Goal: Book appointment/travel/reservation

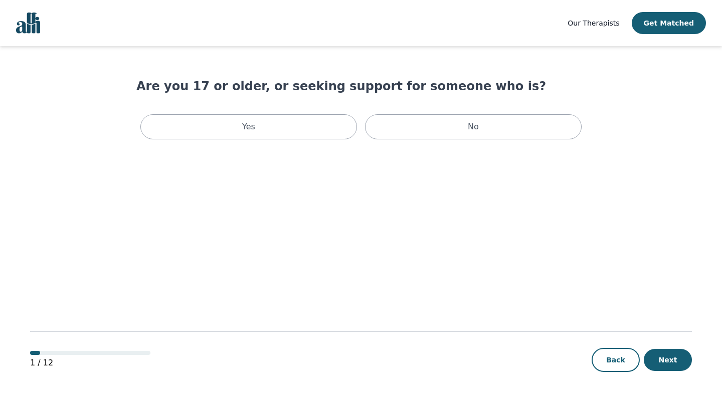
click at [273, 132] on div "Yes" at bounding box center [248, 126] width 216 height 25
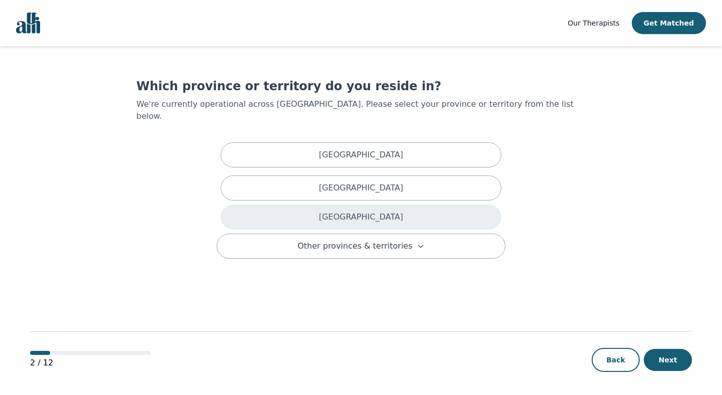
click at [454, 204] on div "[GEOGRAPHIC_DATA]" at bounding box center [360, 216] width 281 height 25
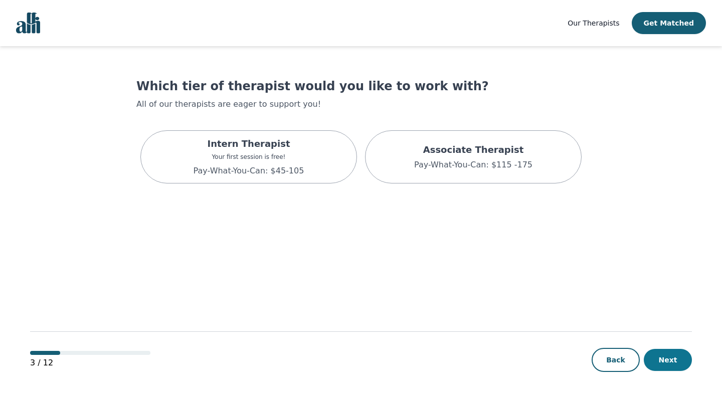
click at [677, 362] on button "Next" at bounding box center [667, 360] width 48 height 22
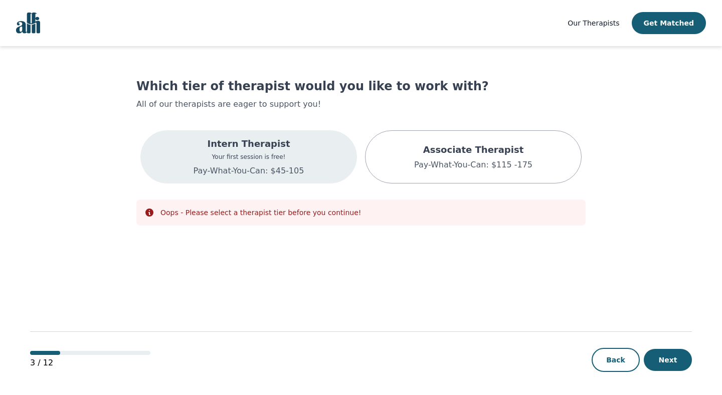
click at [307, 159] on div "Intern Therapist Your first session is free! Pay-What-You-Can: $45-105" at bounding box center [248, 156] width 216 height 53
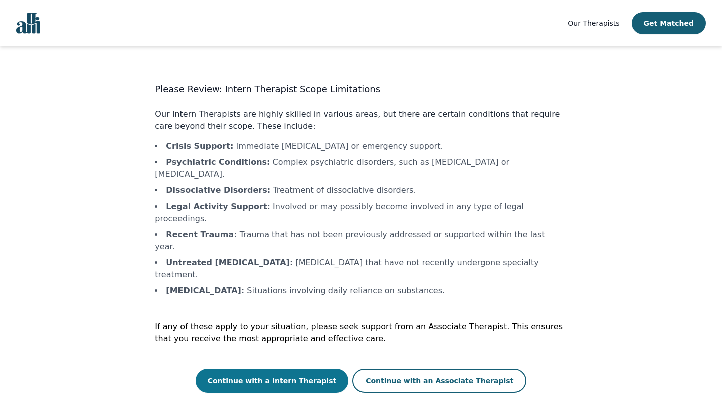
click at [321, 369] on button "Continue with a Intern Therapist" at bounding box center [271, 381] width 153 height 24
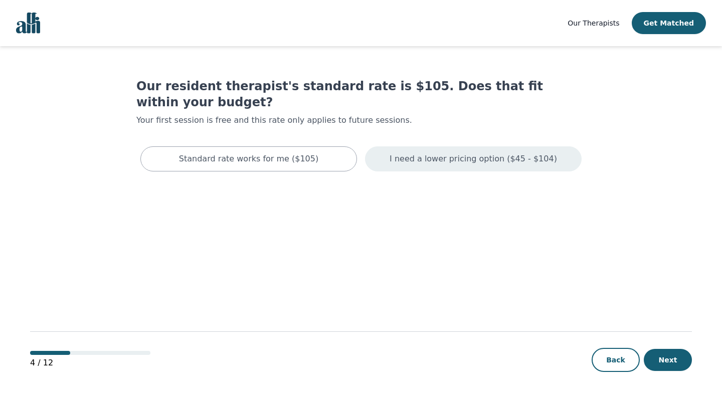
click at [409, 153] on p "I need a lower pricing option ($45 - $104)" at bounding box center [472, 159] width 167 height 12
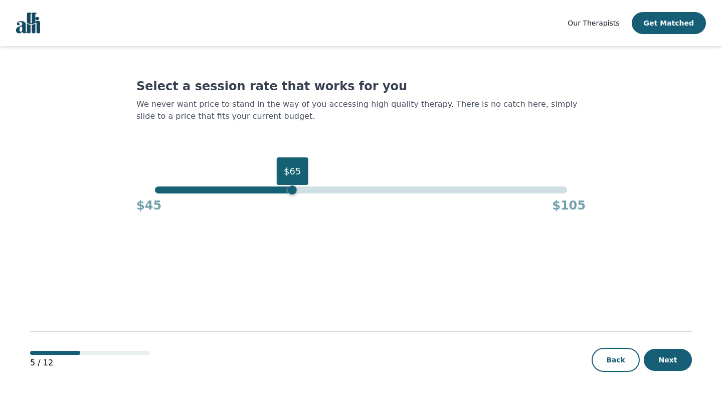
drag, startPoint x: 568, startPoint y: 189, endPoint x: 291, endPoint y: 224, distance: 279.2
click at [291, 224] on main "Select a session rate that works for you We never want price to stand in the wa…" at bounding box center [360, 221] width 661 height 350
click at [665, 360] on button "Next" at bounding box center [667, 360] width 48 height 22
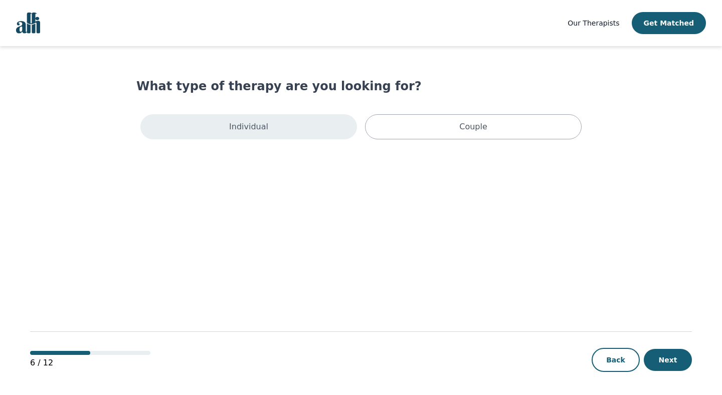
click at [324, 125] on div "Individual" at bounding box center [248, 126] width 216 height 25
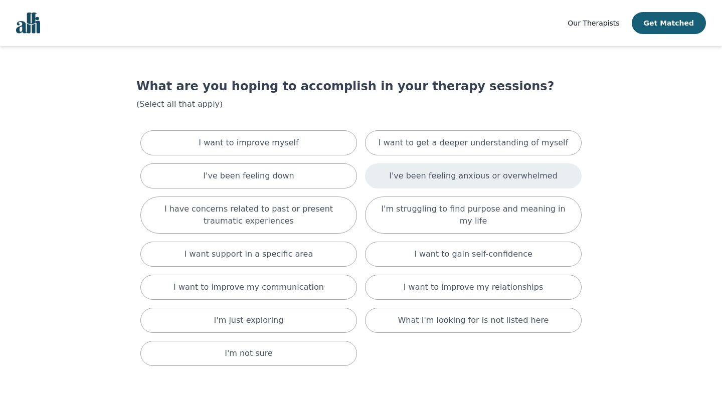
click at [384, 173] on div "I've been feeling anxious or overwhelmed" at bounding box center [473, 175] width 216 height 25
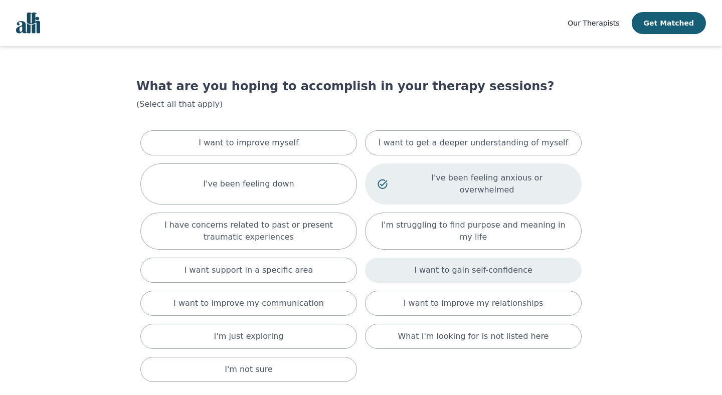
click at [410, 264] on div "I want to gain self-confidence" at bounding box center [473, 270] width 216 height 25
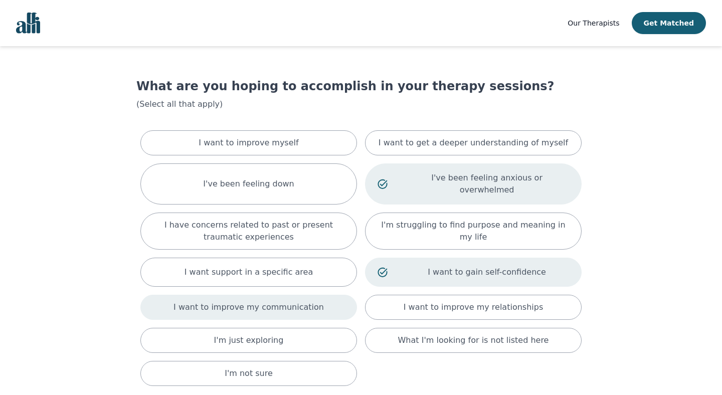
click at [338, 295] on div "I want to improve my communication" at bounding box center [248, 307] width 216 height 25
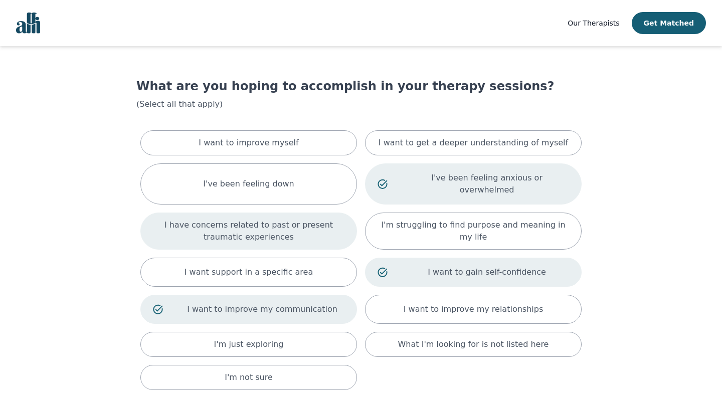
click at [331, 236] on div "I have concerns related to past or present traumatic experiences" at bounding box center [248, 230] width 216 height 37
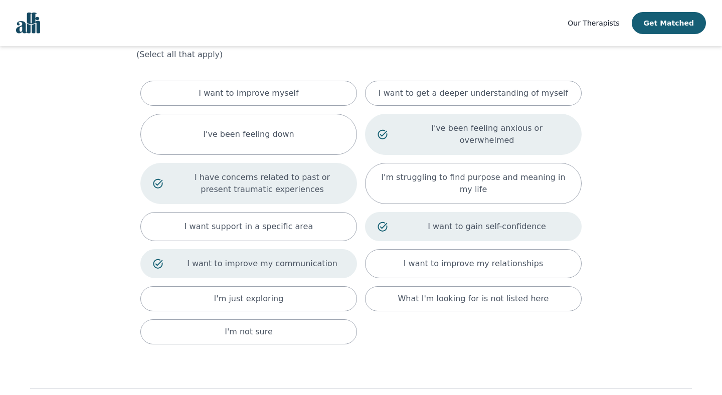
scroll to position [51, 0]
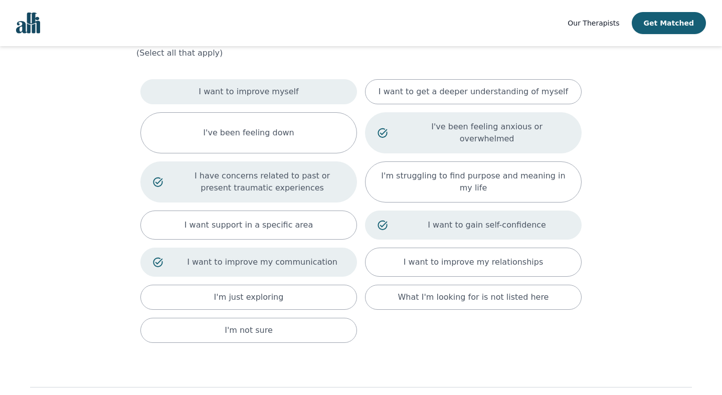
click at [317, 95] on div "I want to improve myself" at bounding box center [248, 91] width 216 height 25
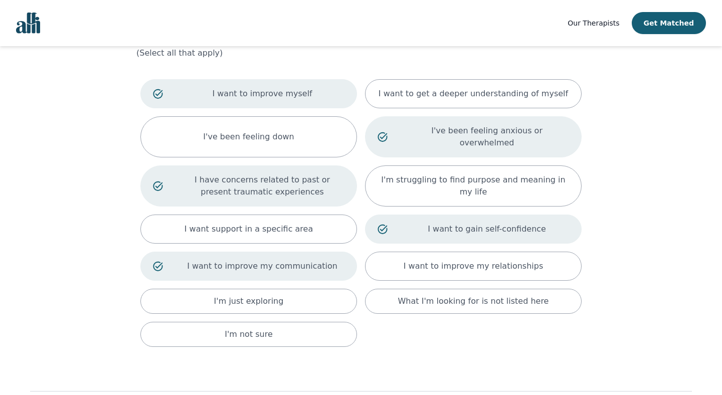
scroll to position [100, 0]
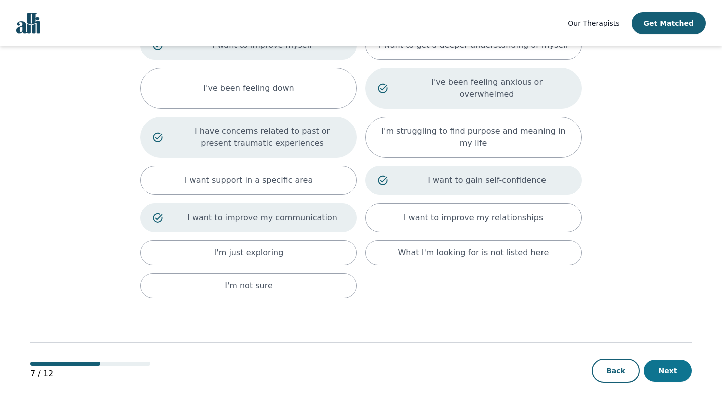
click at [669, 360] on button "Next" at bounding box center [667, 371] width 48 height 22
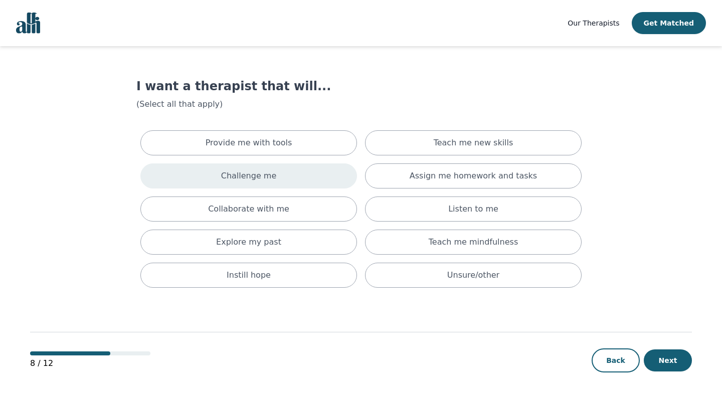
click at [326, 174] on div "Challenge me" at bounding box center [248, 175] width 216 height 25
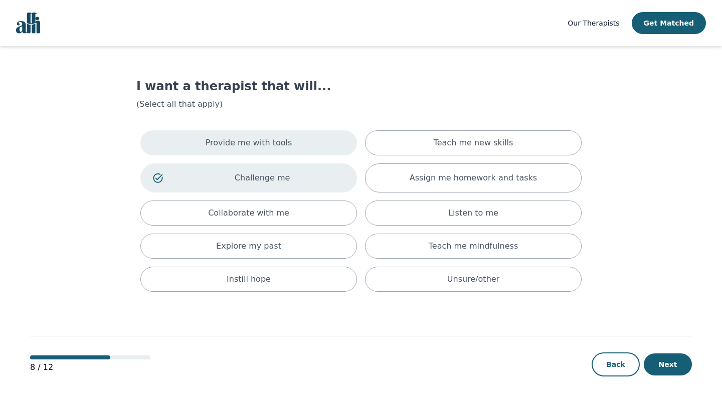
click at [331, 154] on div "Provide me with tools" at bounding box center [248, 142] width 216 height 25
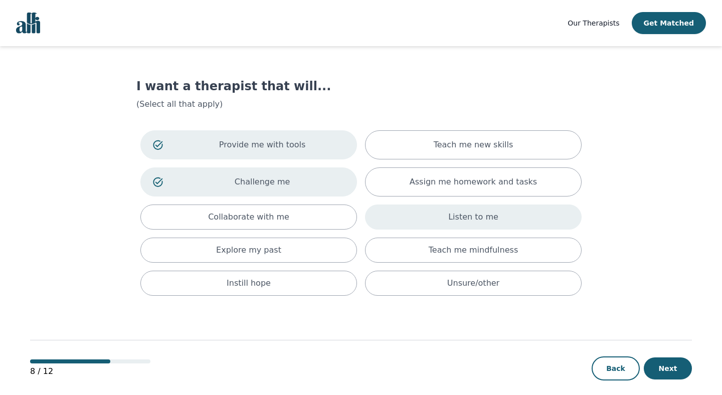
click at [397, 224] on div "Listen to me" at bounding box center [473, 216] width 216 height 25
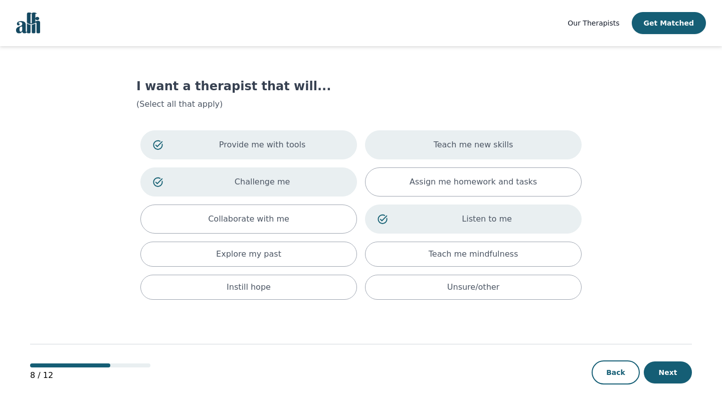
click at [396, 146] on div "Teach me new skills" at bounding box center [473, 144] width 216 height 29
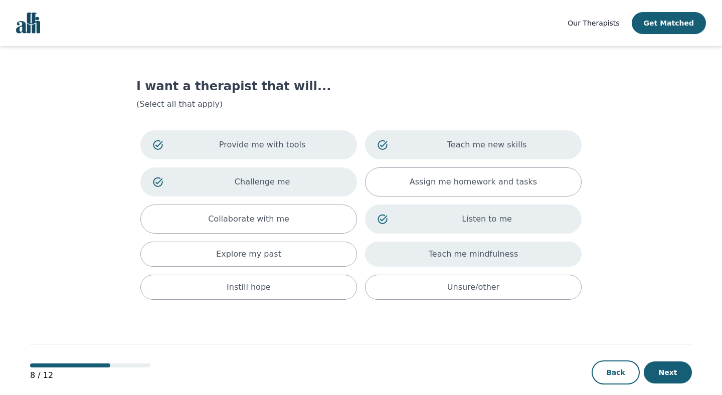
click at [385, 260] on div "Teach me mindfulness" at bounding box center [473, 254] width 216 height 25
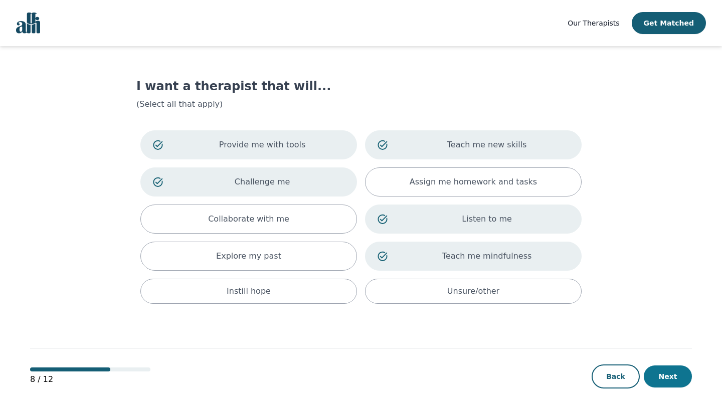
click at [655, 379] on button "Next" at bounding box center [667, 376] width 48 height 22
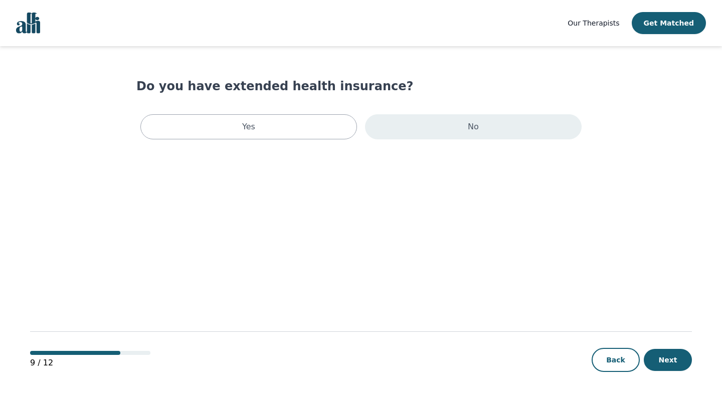
click at [419, 128] on div "No" at bounding box center [473, 126] width 216 height 25
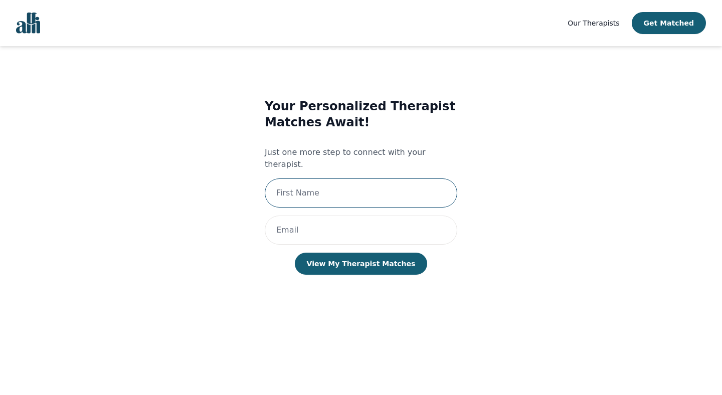
click at [416, 184] on input "text" at bounding box center [361, 192] width 192 height 29
type input "Arinola"
click at [367, 215] on input "email" at bounding box center [361, 229] width 192 height 29
type input "[EMAIL_ADDRESS][DOMAIN_NAME]"
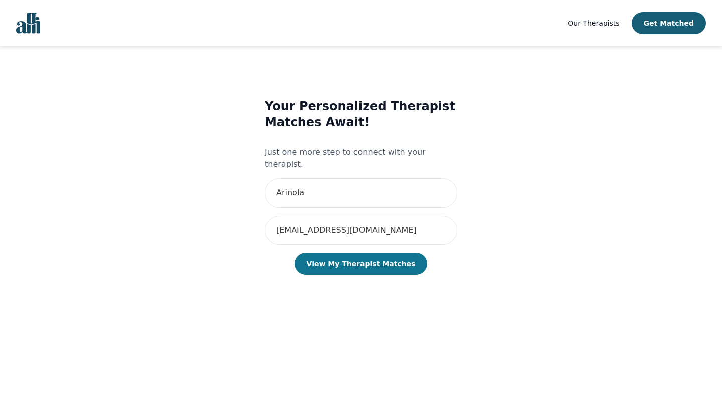
click at [367, 253] on button "View My Therapist Matches" at bounding box center [361, 264] width 133 height 22
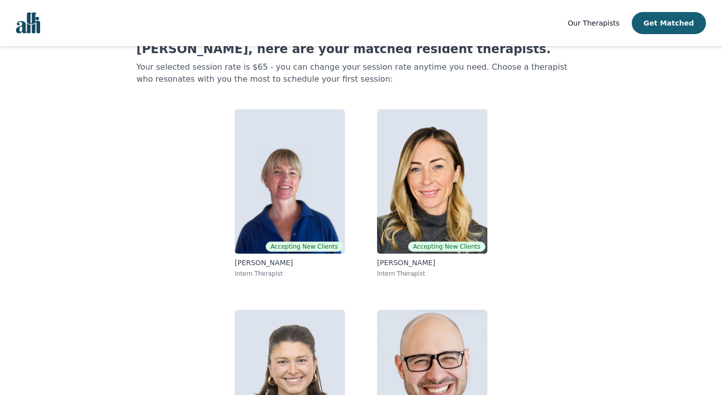
scroll to position [37, 0]
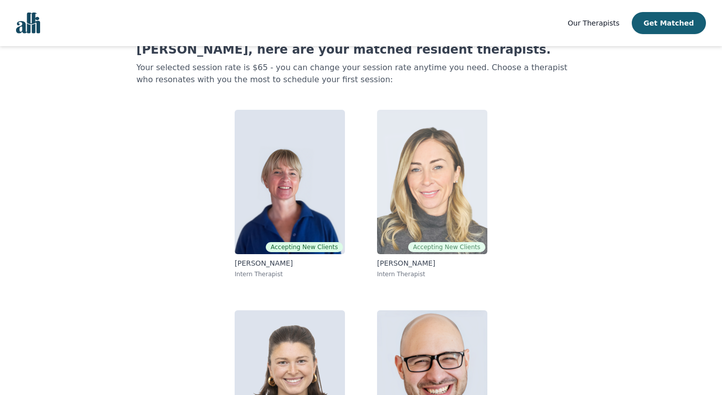
click at [400, 230] on img at bounding box center [432, 182] width 110 height 144
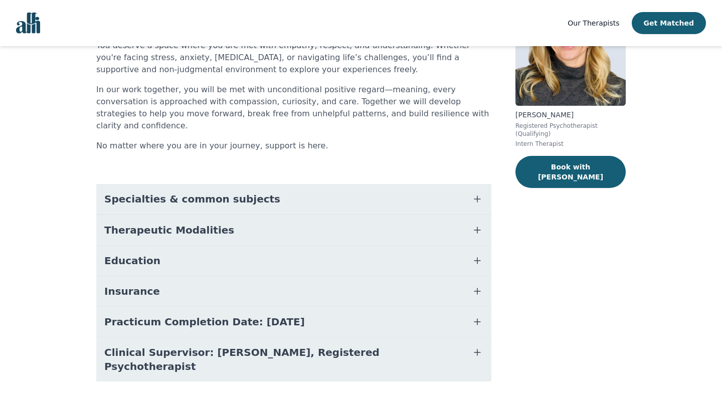
scroll to position [117, 0]
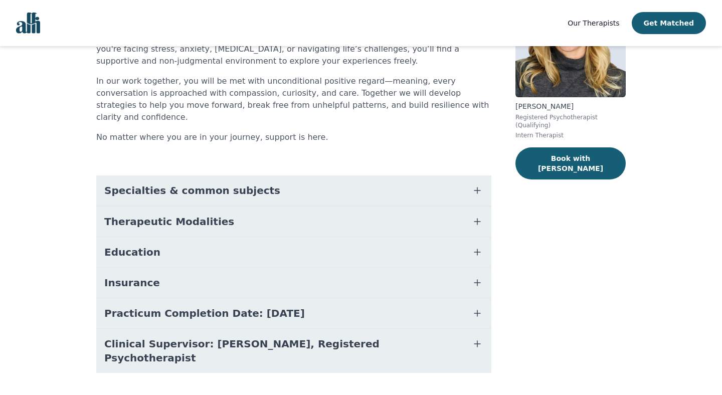
click at [398, 175] on button "Specialties & common subjects" at bounding box center [293, 190] width 395 height 30
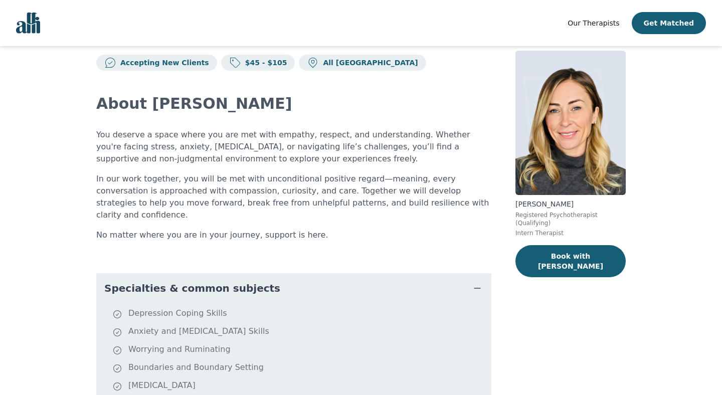
scroll to position [0, 0]
